Goal: Task Accomplishment & Management: Manage account settings

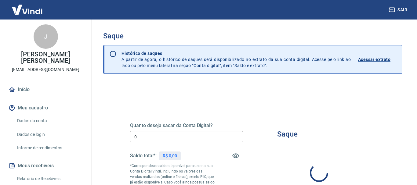
type input "R$ 0,00"
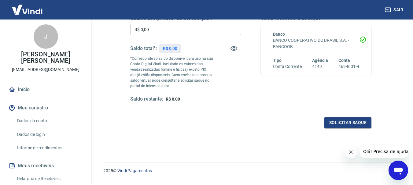
scroll to position [122, 0]
